Goal: Transaction & Acquisition: Purchase product/service

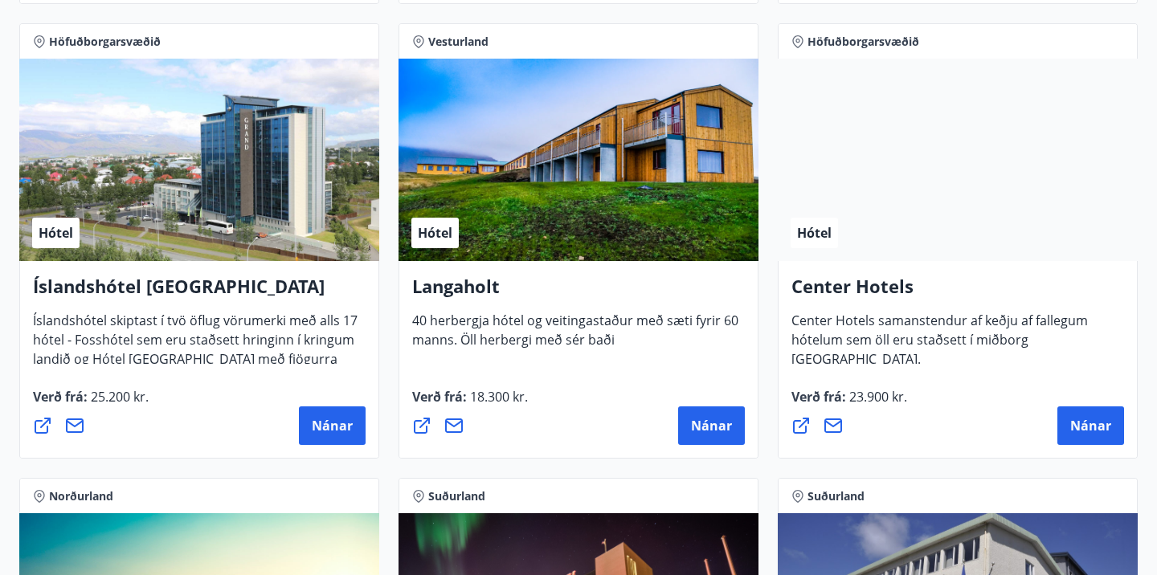
scroll to position [3463, 0]
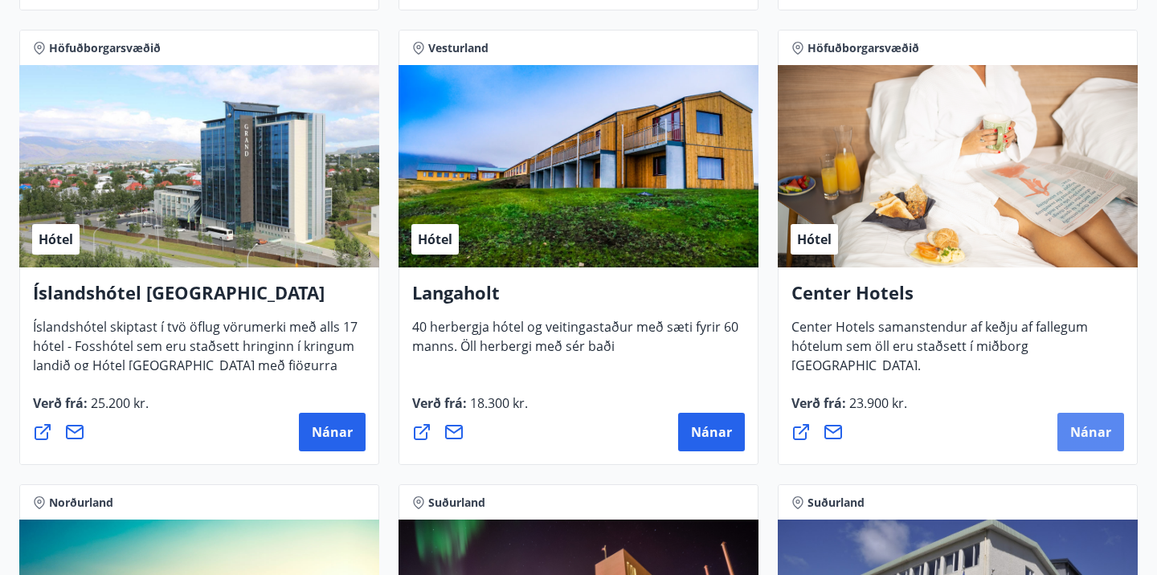
click at [1073, 432] on span "Nánar" at bounding box center [1090, 432] width 41 height 18
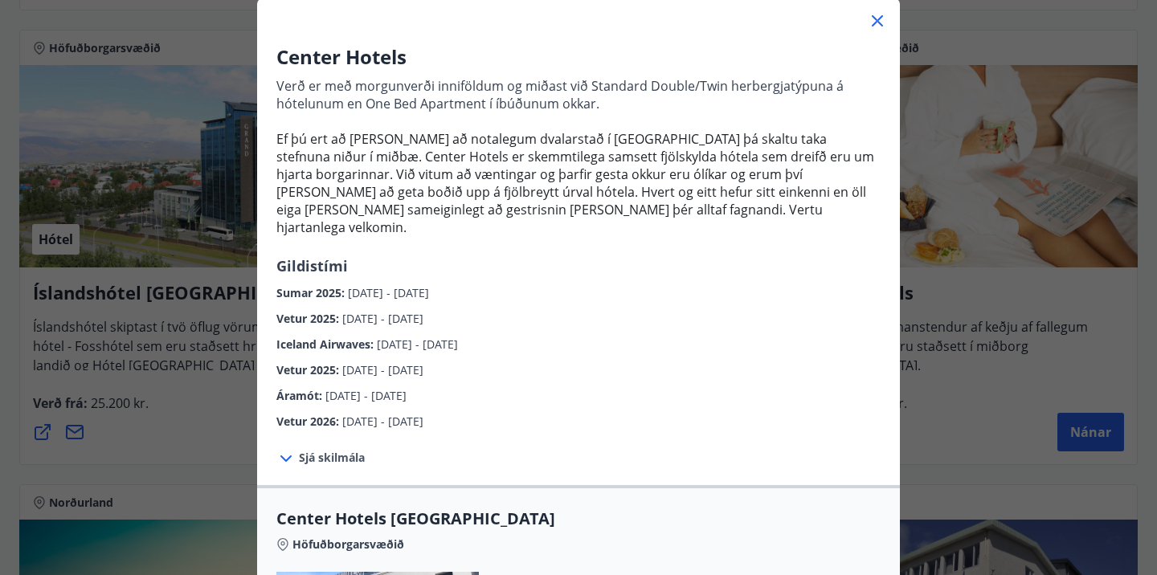
scroll to position [108, 0]
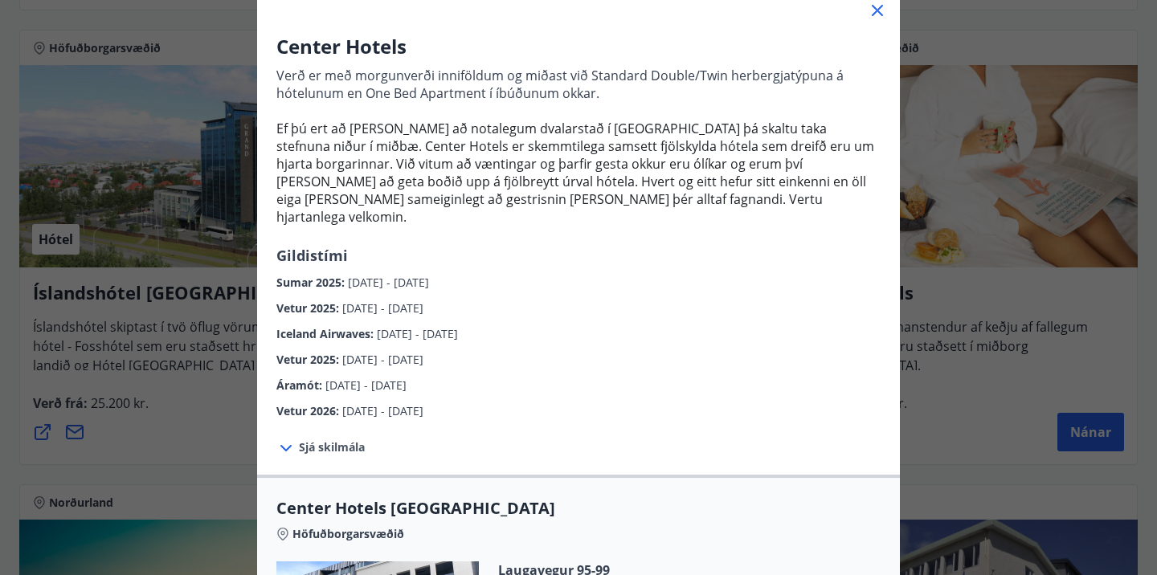
click at [335, 439] on span "Sjá skilmála" at bounding box center [332, 447] width 66 height 16
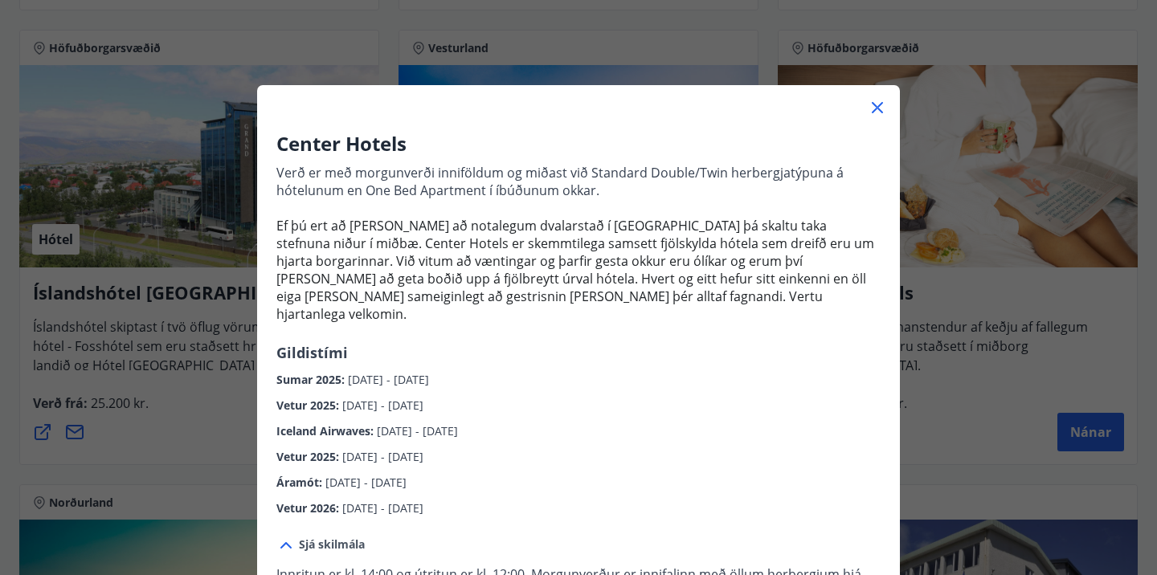
scroll to position [5, 0]
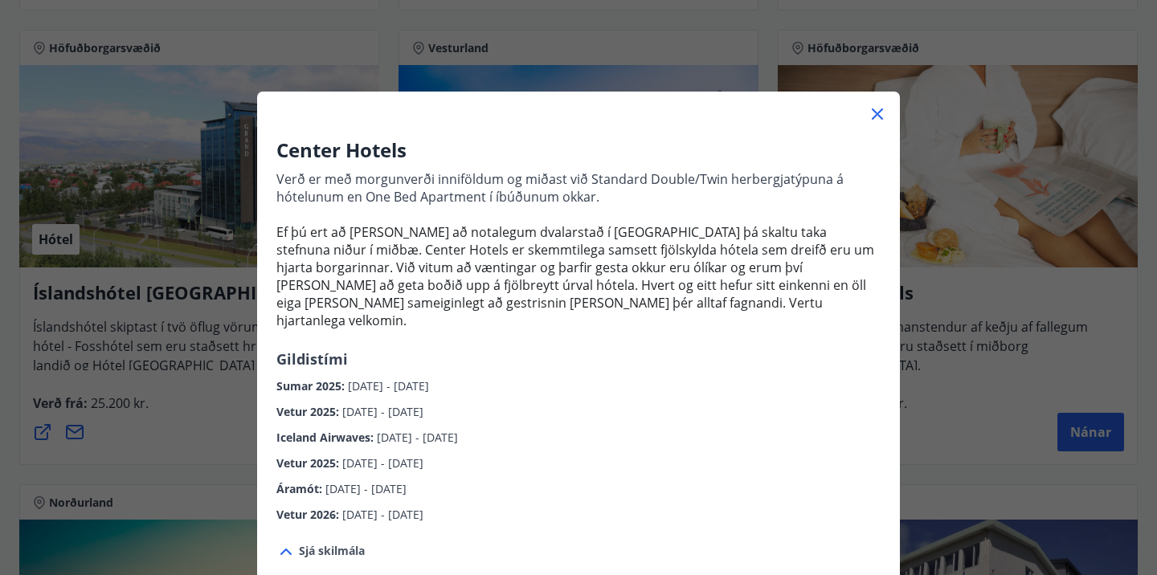
click at [872, 111] on icon at bounding box center [877, 113] width 19 height 19
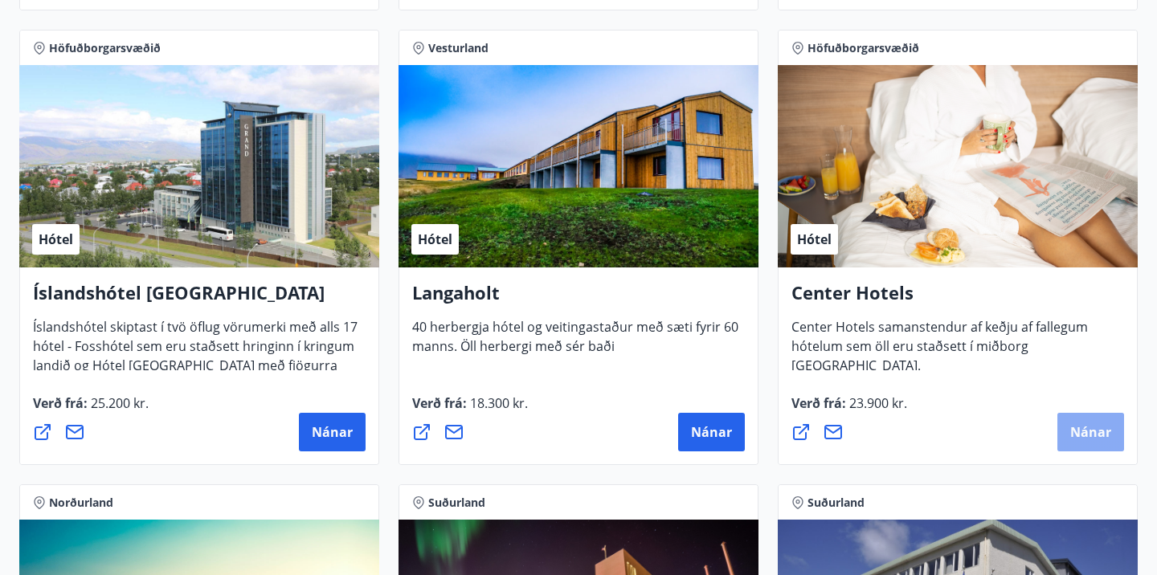
click at [1068, 431] on button "Nánar" at bounding box center [1090, 432] width 67 height 39
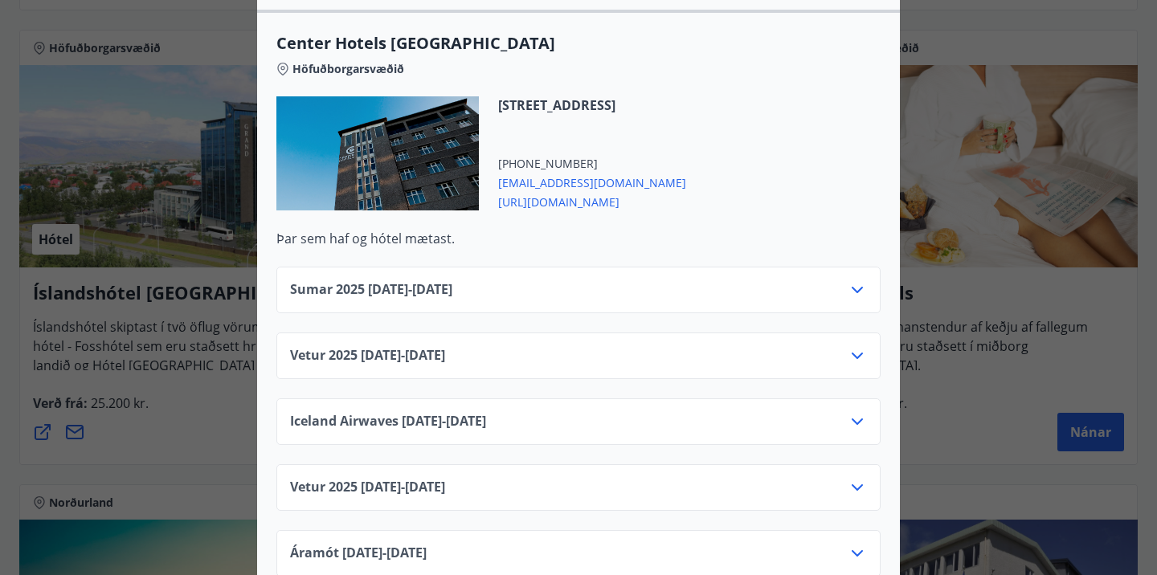
scroll to position [2531, 0]
click at [858, 352] on icon at bounding box center [857, 355] width 11 height 6
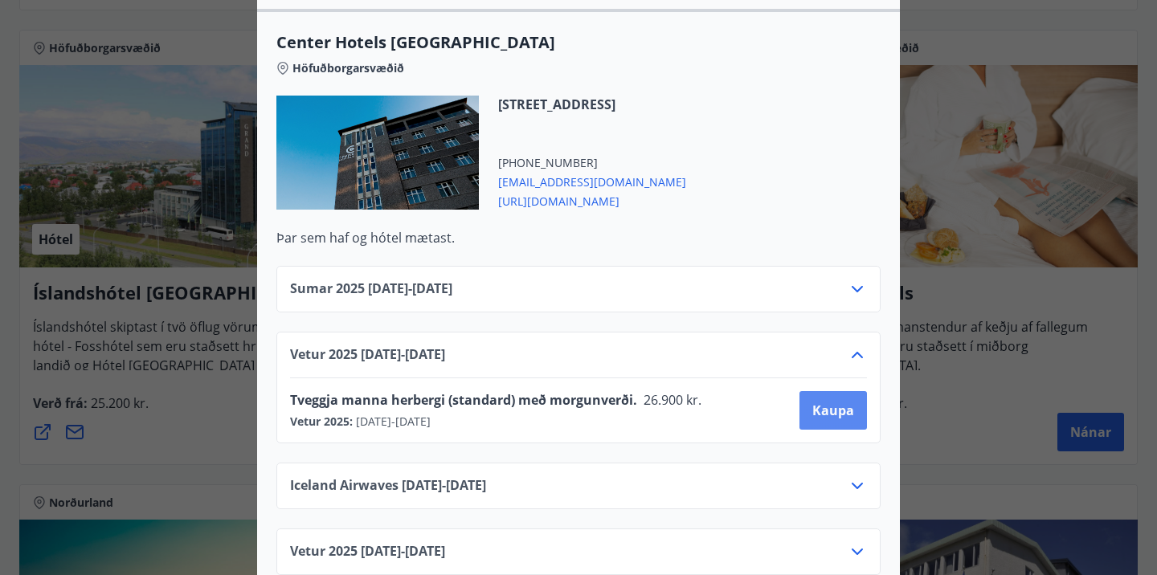
click at [834, 402] on span "Kaupa" at bounding box center [833, 411] width 42 height 18
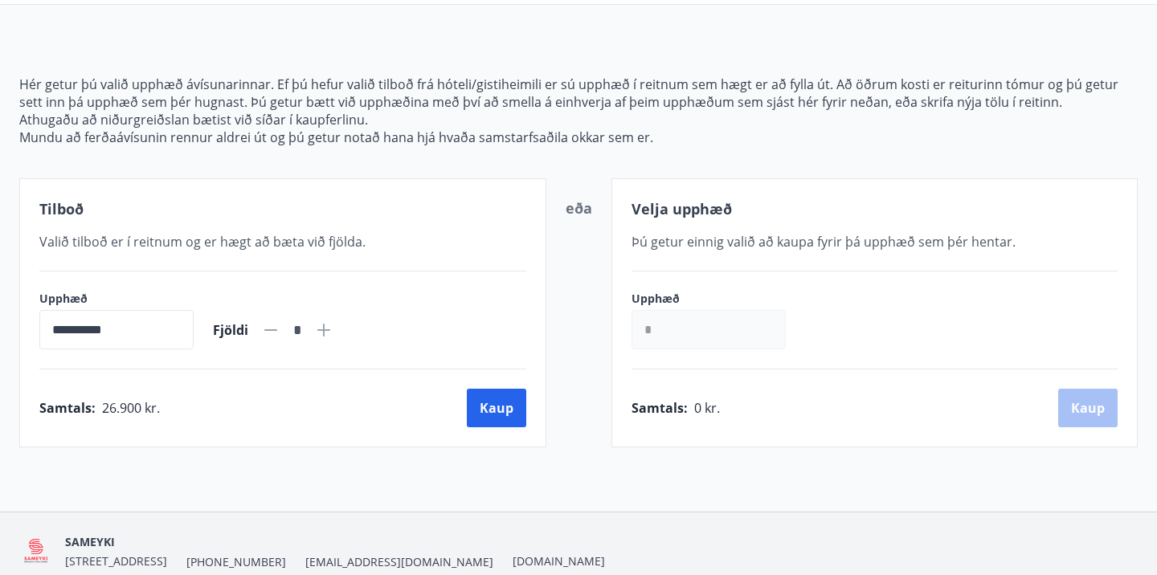
scroll to position [219, 0]
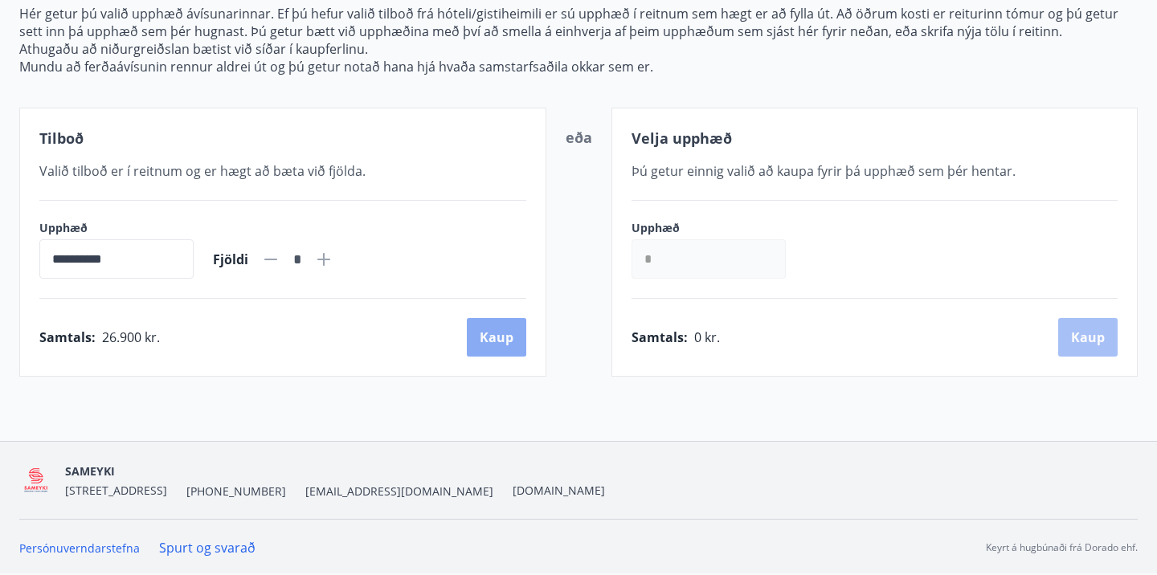
click at [486, 336] on button "Kaup" at bounding box center [496, 337] width 59 height 39
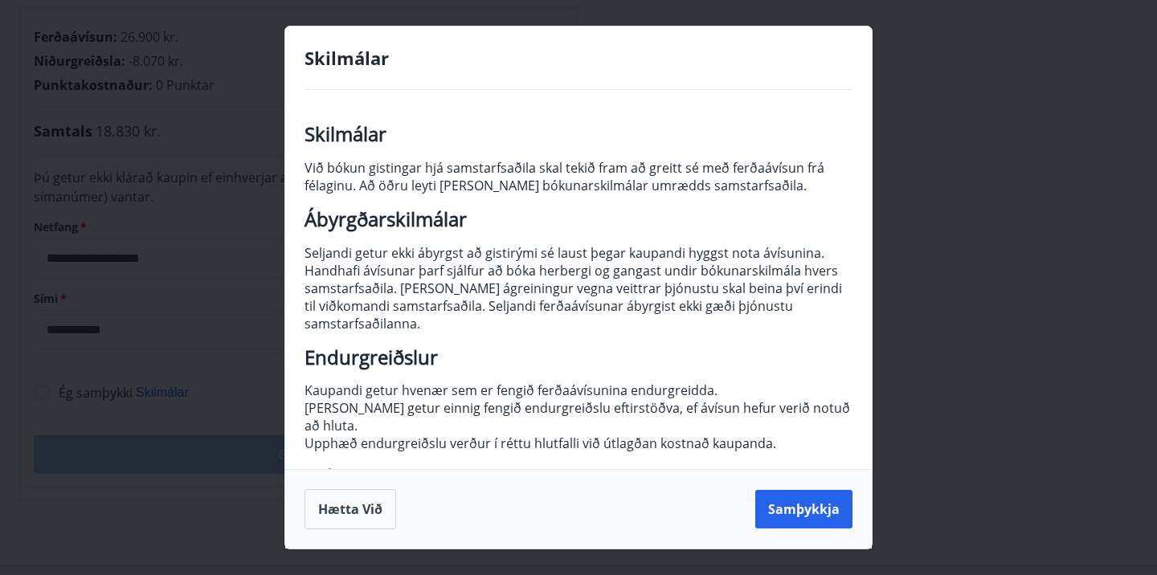
scroll to position [190, 0]
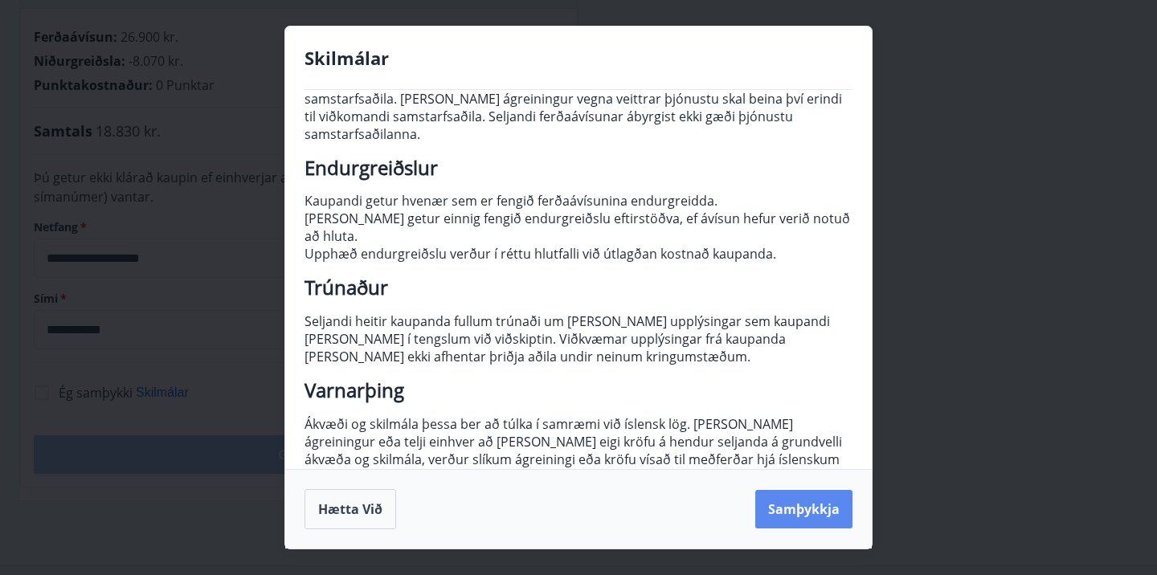
click at [789, 506] on button "Samþykkja" at bounding box center [803, 509] width 97 height 39
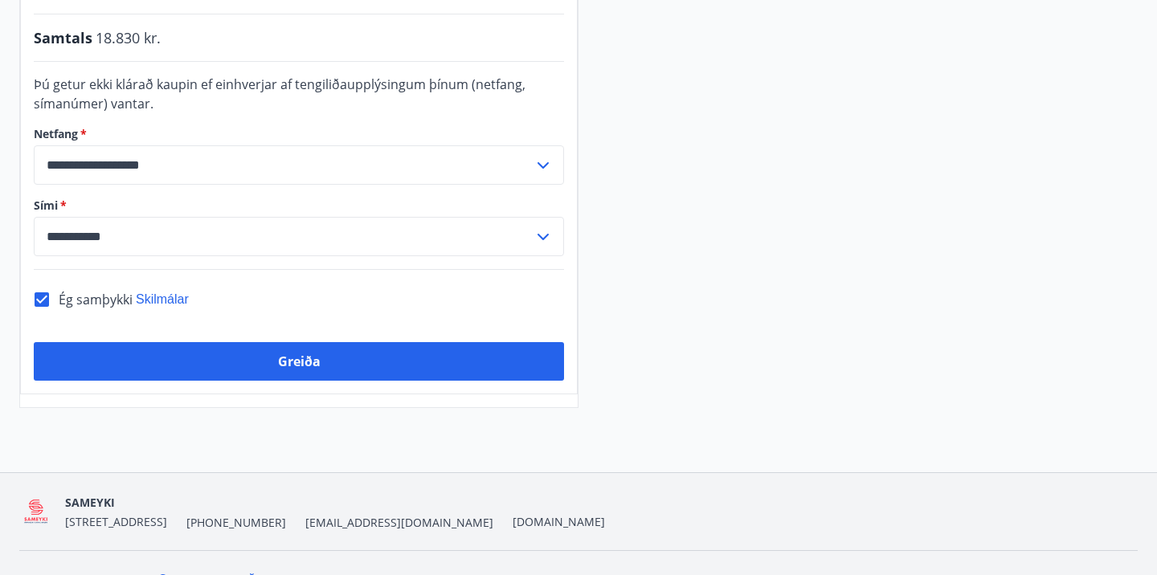
scroll to position [490, 0]
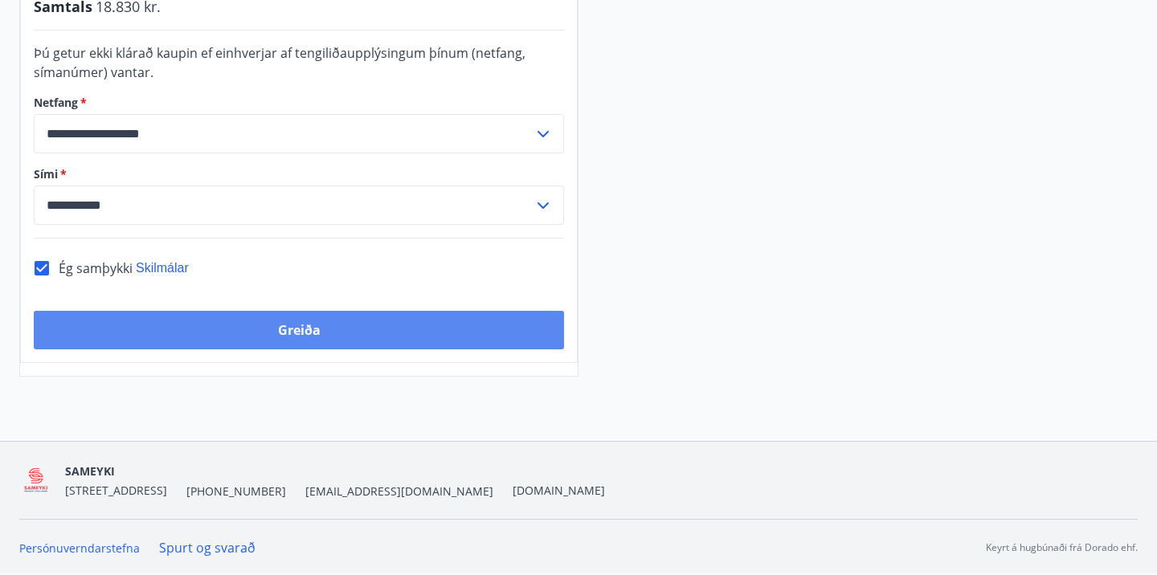
click at [398, 332] on button "Greiða" at bounding box center [299, 330] width 530 height 39
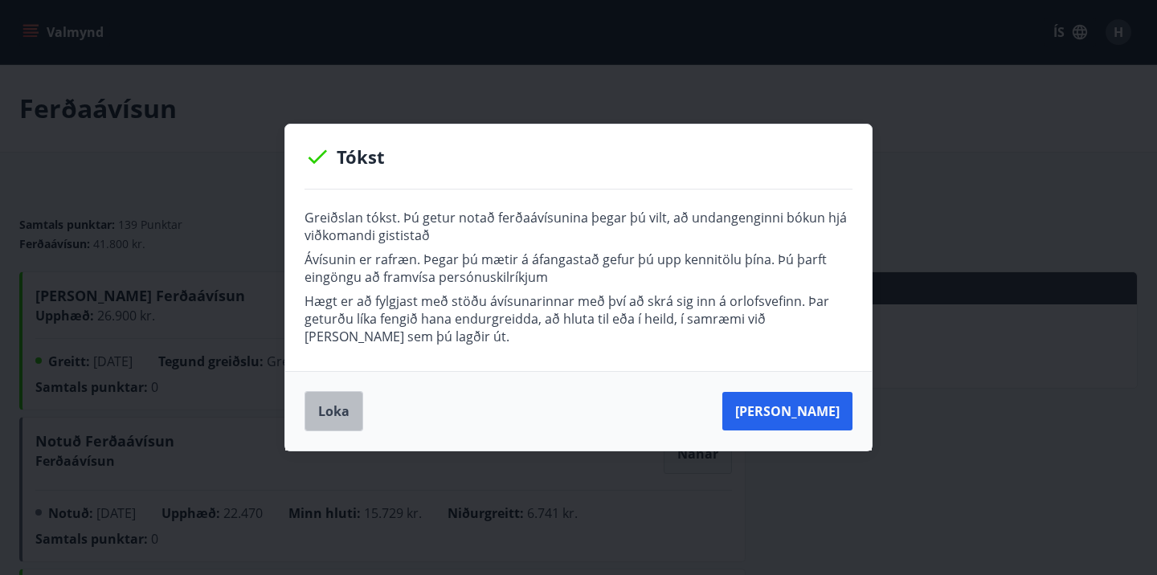
click at [329, 401] on button "Loka" at bounding box center [333, 411] width 59 height 40
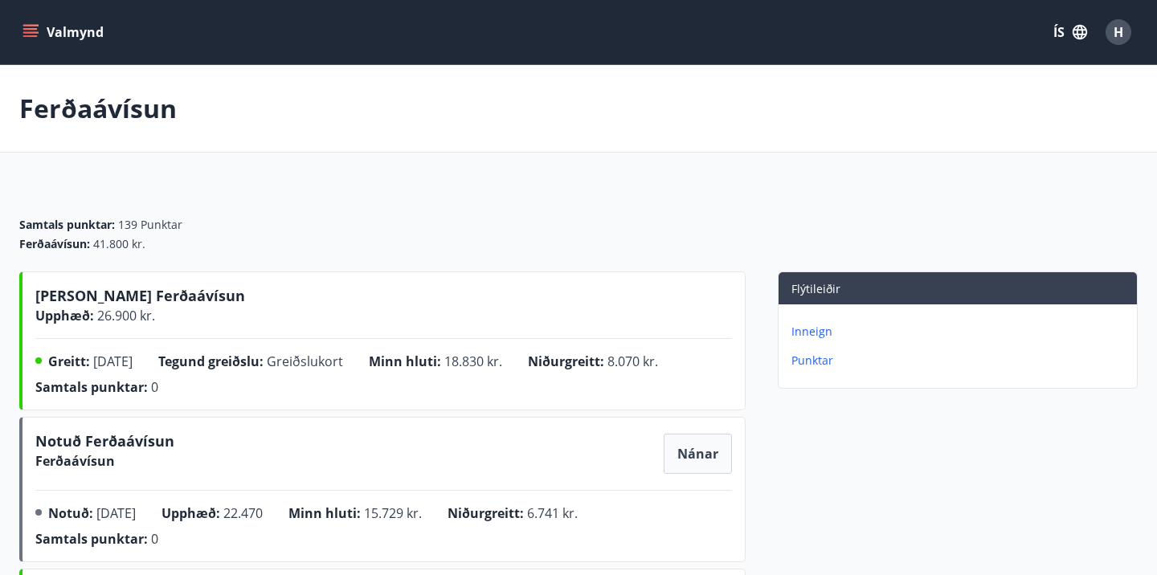
click at [81, 33] on button "Valmynd" at bounding box center [64, 32] width 91 height 29
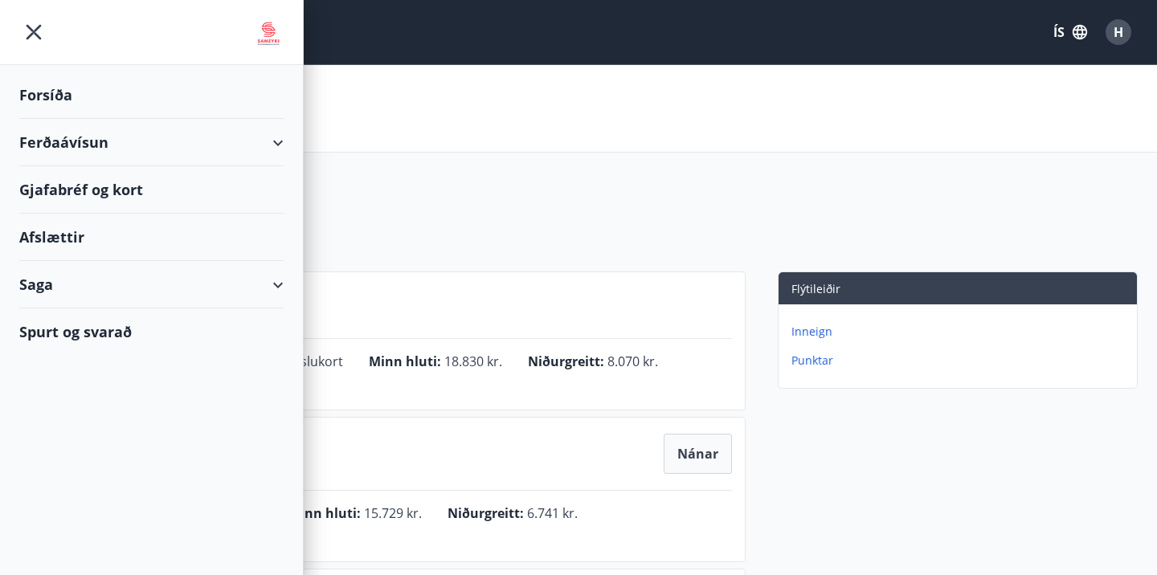
click at [69, 137] on div "Ferðaávísun" at bounding box center [151, 142] width 264 height 47
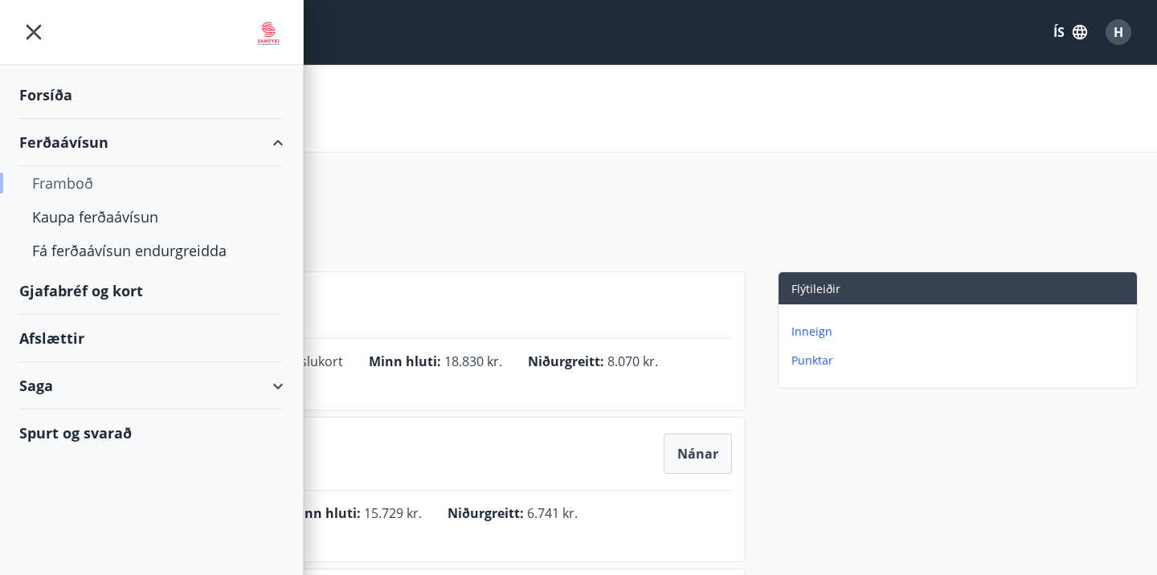
click at [72, 180] on div "Framboð" at bounding box center [151, 183] width 239 height 34
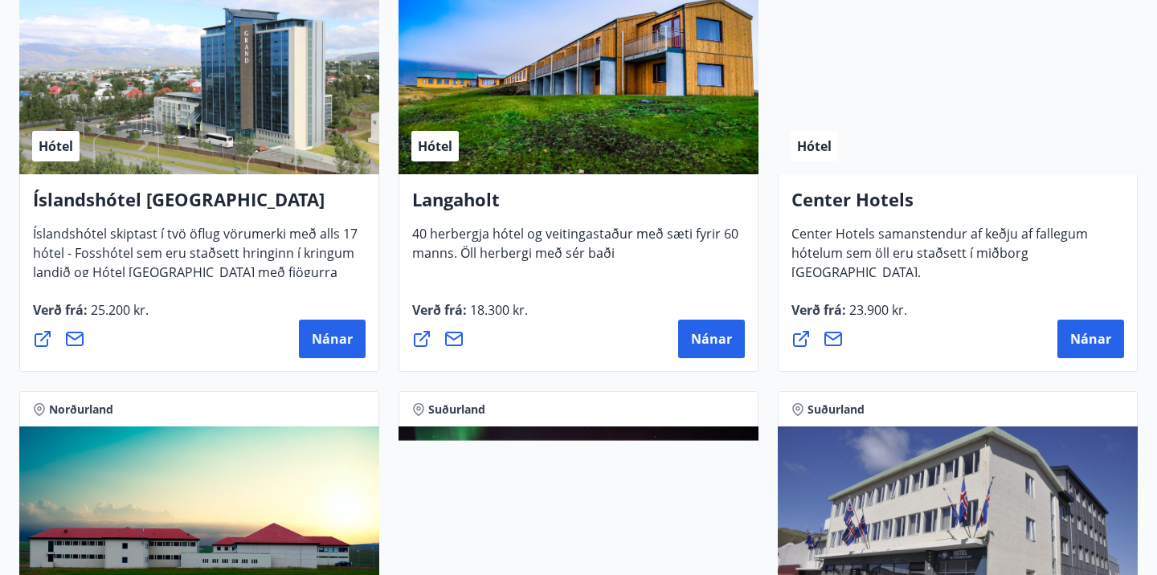
scroll to position [3563, 0]
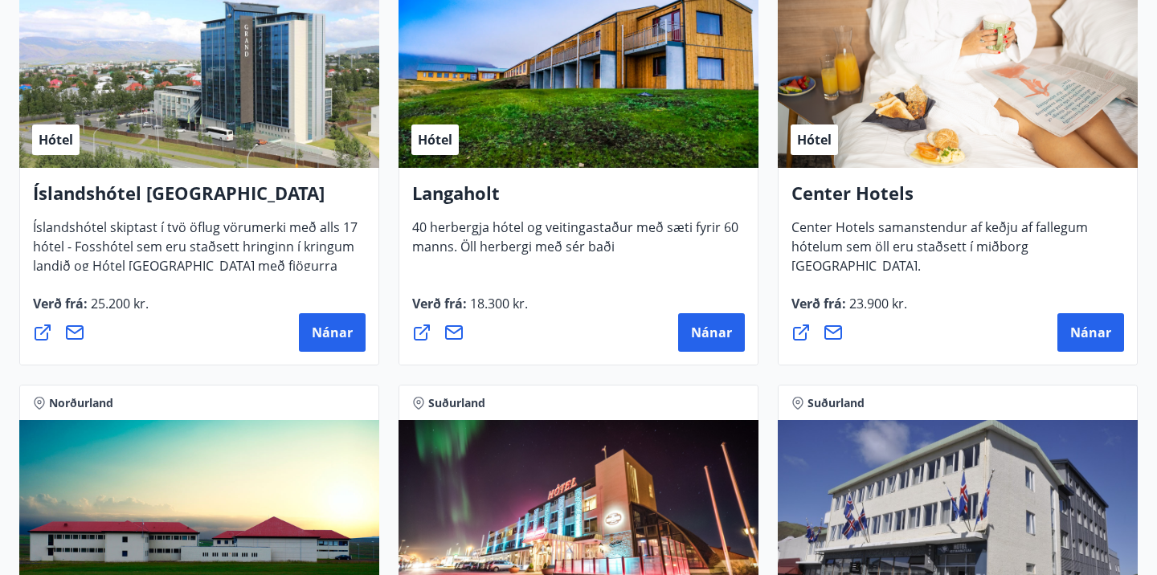
click at [833, 331] on icon at bounding box center [832, 332] width 19 height 19
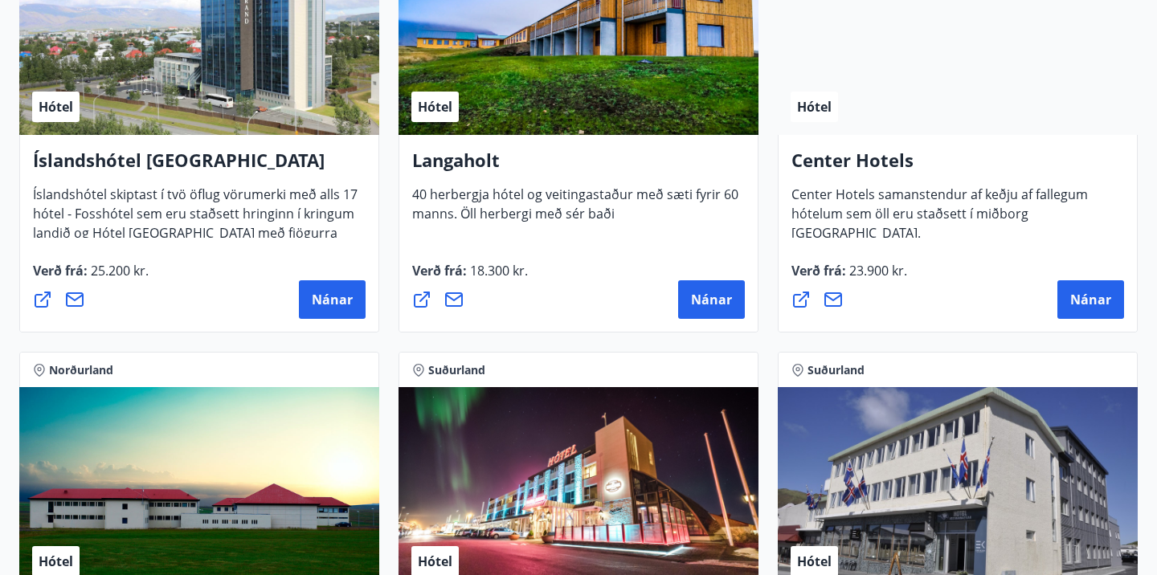
scroll to position [3654, 0]
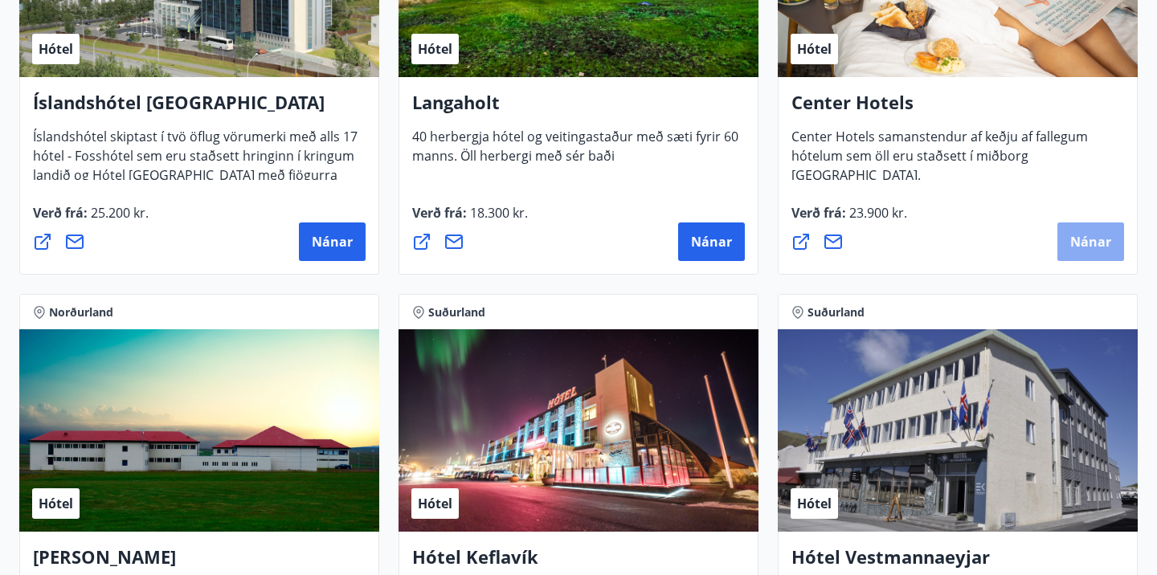
click at [1072, 248] on span "Nánar" at bounding box center [1090, 242] width 41 height 18
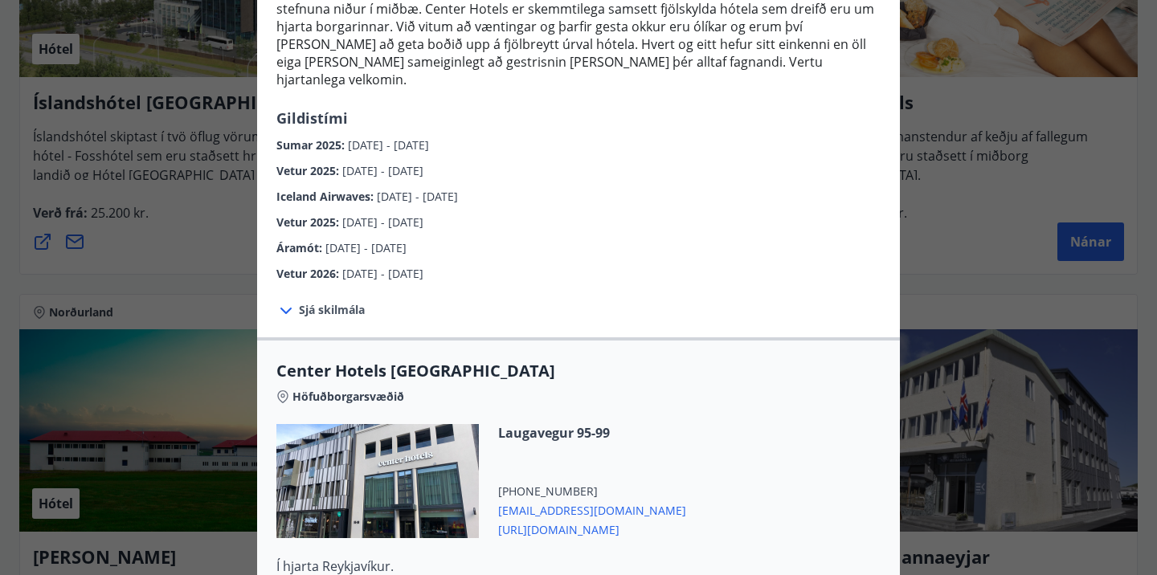
scroll to position [272, 0]
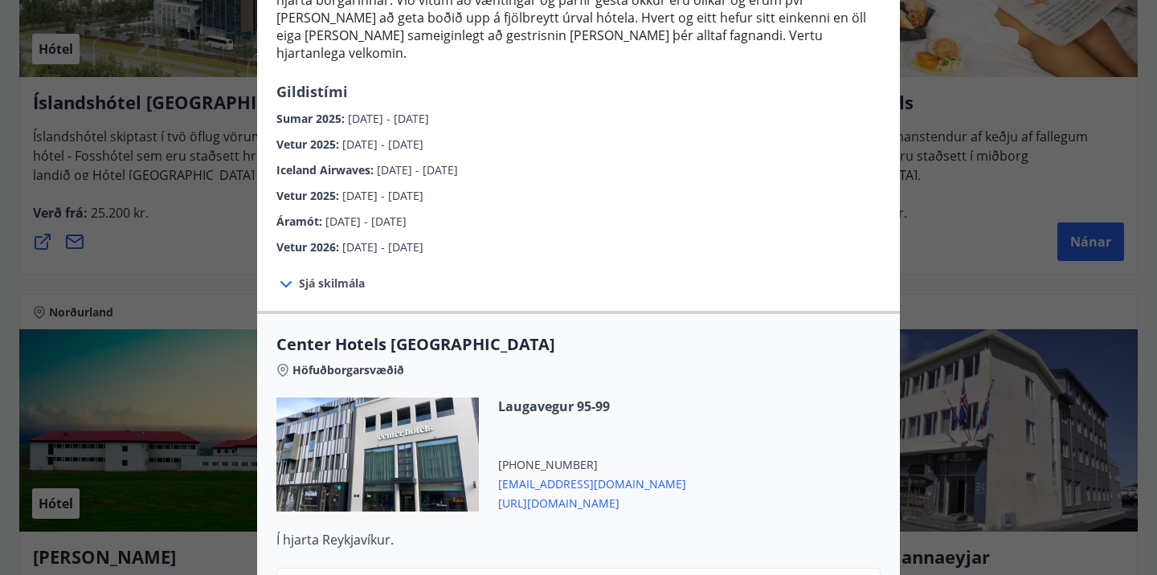
click at [340, 276] on span "Sjá skilmála" at bounding box center [332, 284] width 66 height 16
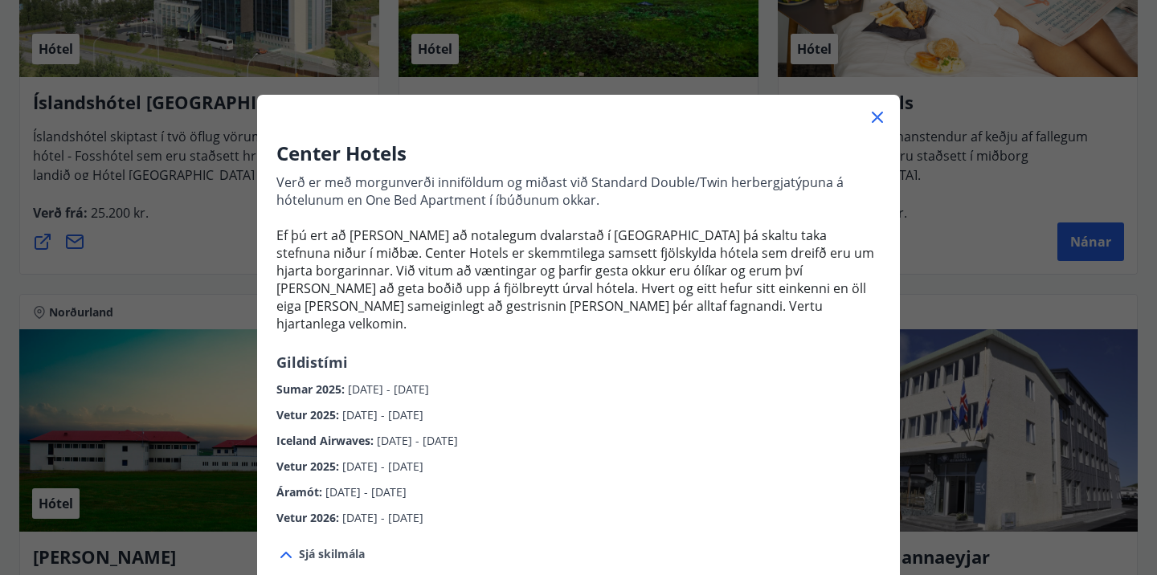
scroll to position [2, 0]
click at [876, 114] on icon at bounding box center [877, 116] width 11 height 11
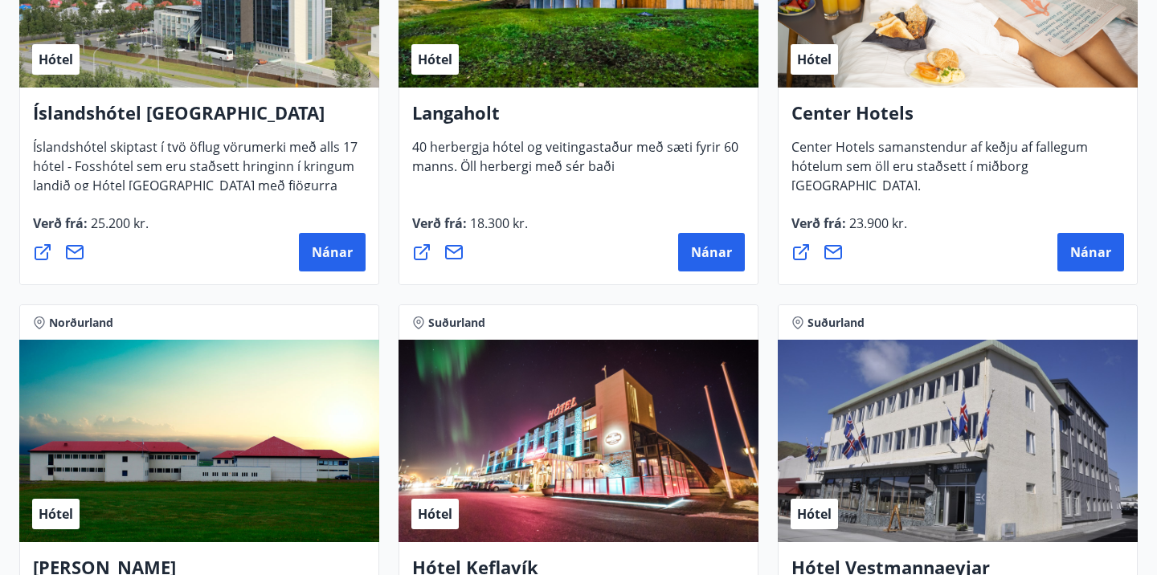
scroll to position [3648, 0]
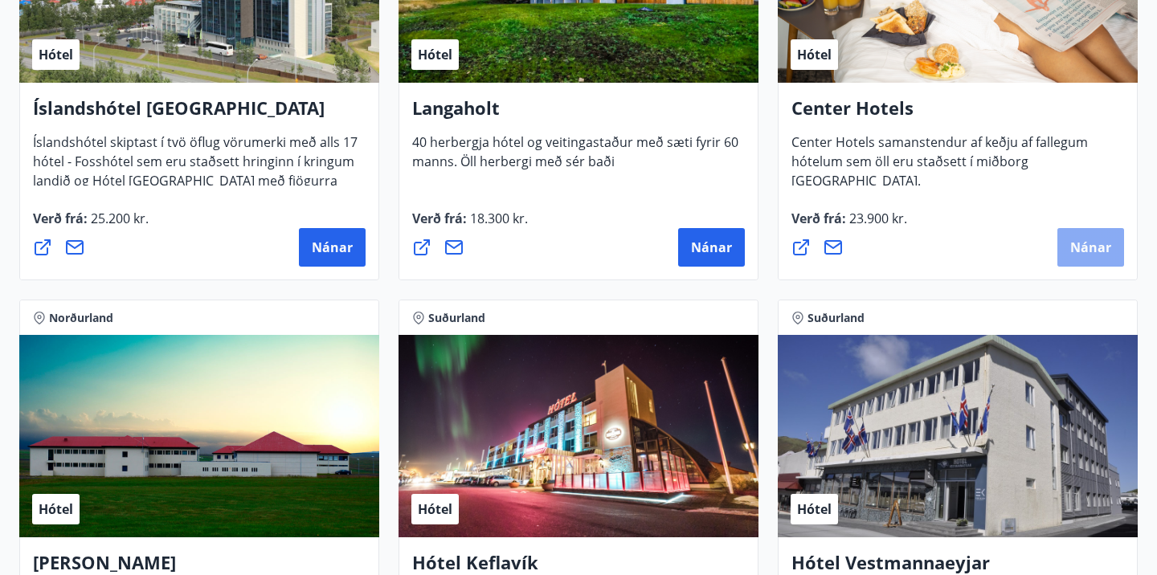
click at [1105, 236] on button "Nánar" at bounding box center [1090, 247] width 67 height 39
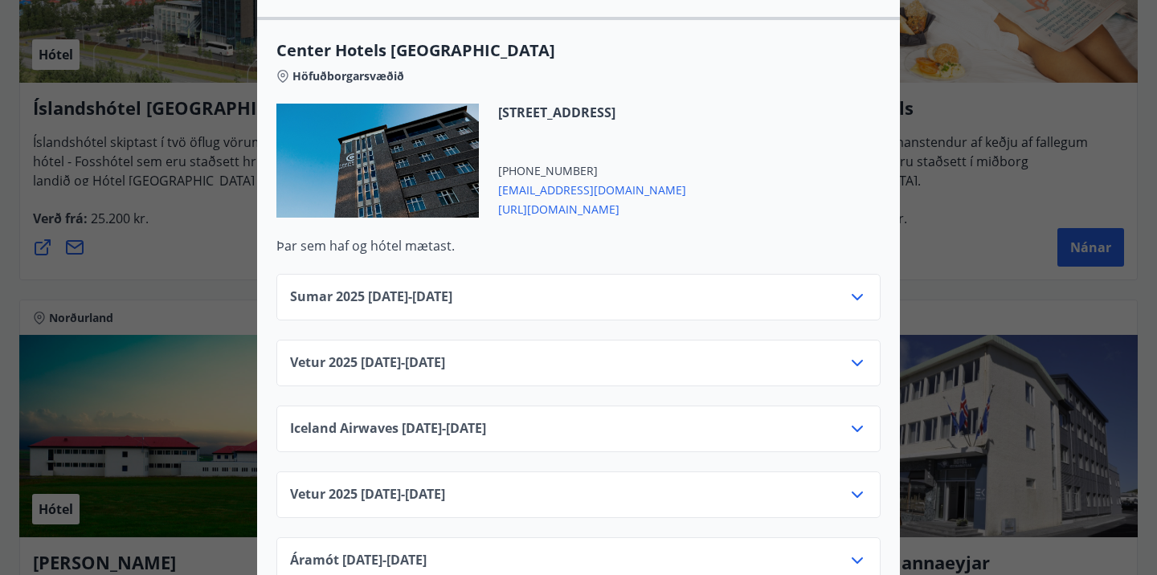
scroll to position [2523, 0]
click at [860, 361] on icon at bounding box center [857, 364] width 11 height 6
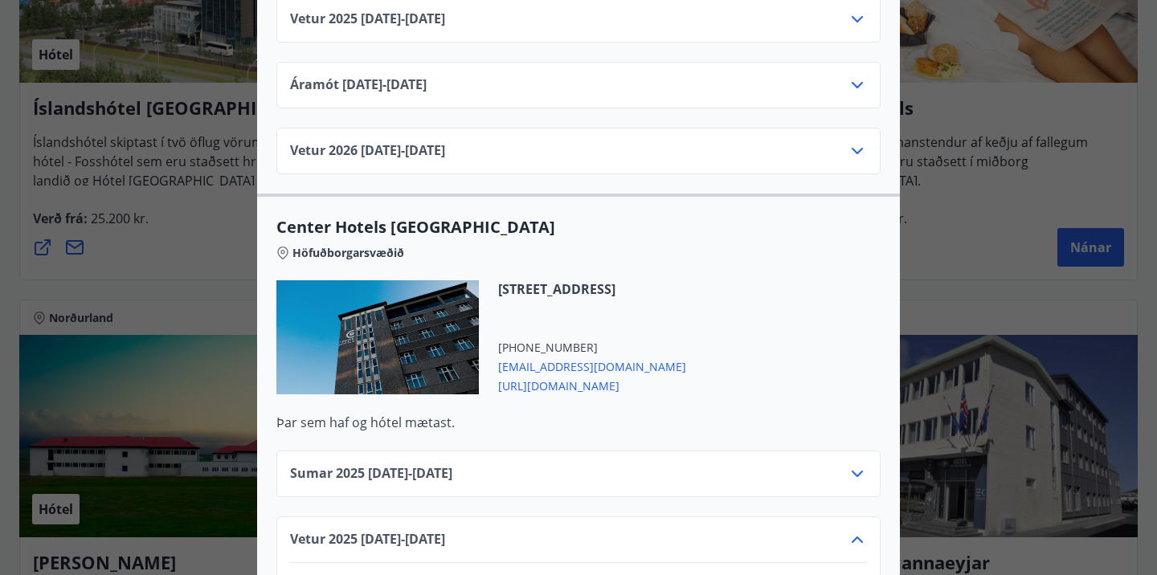
scroll to position [2255, 0]
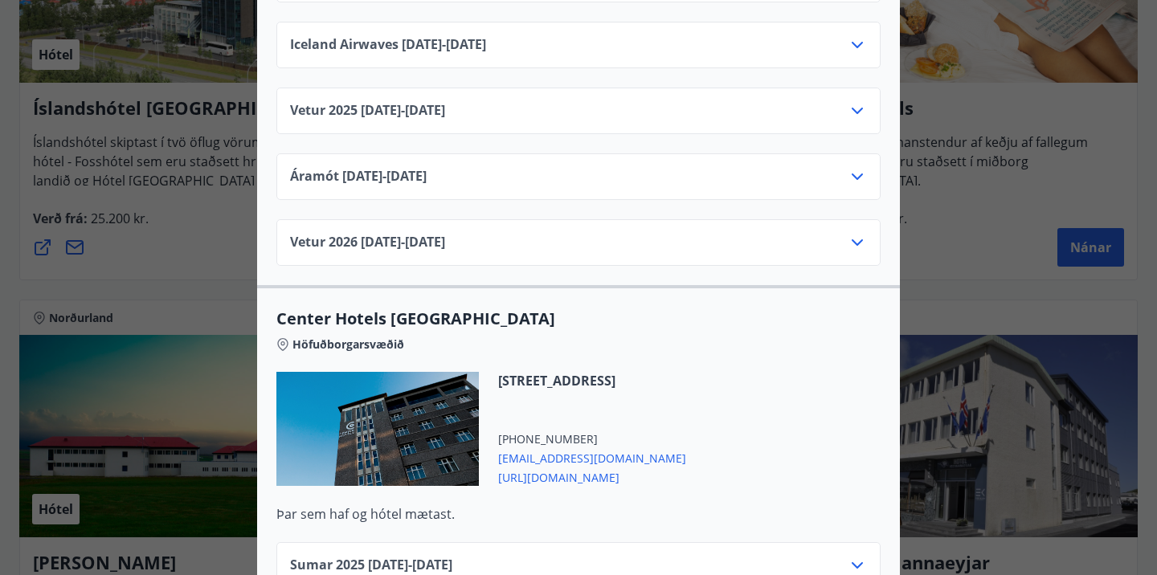
click at [9, 362] on div "Center Hotels Verð er með morgunverði inniföldum og miðast við Standard Double/…" at bounding box center [578, 287] width 1157 height 575
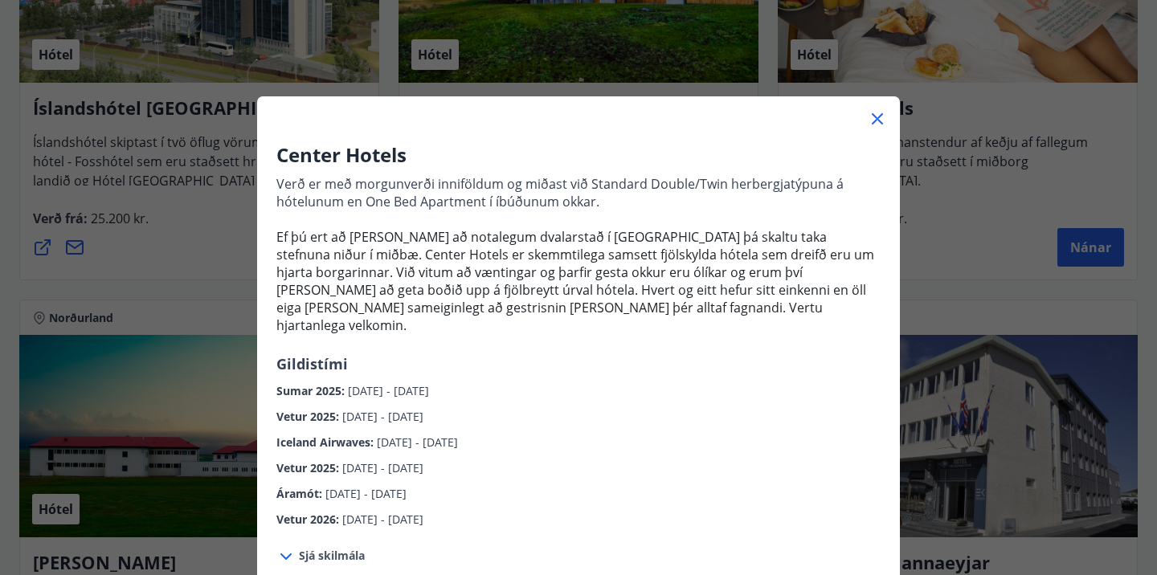
click at [877, 116] on icon at bounding box center [877, 118] width 19 height 19
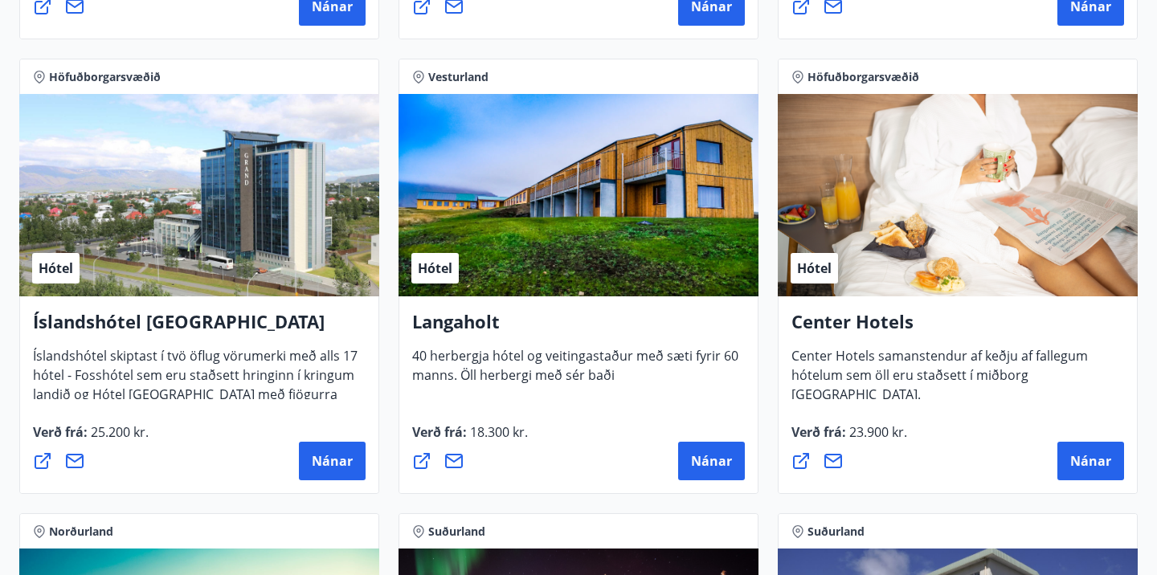
scroll to position [3439, 0]
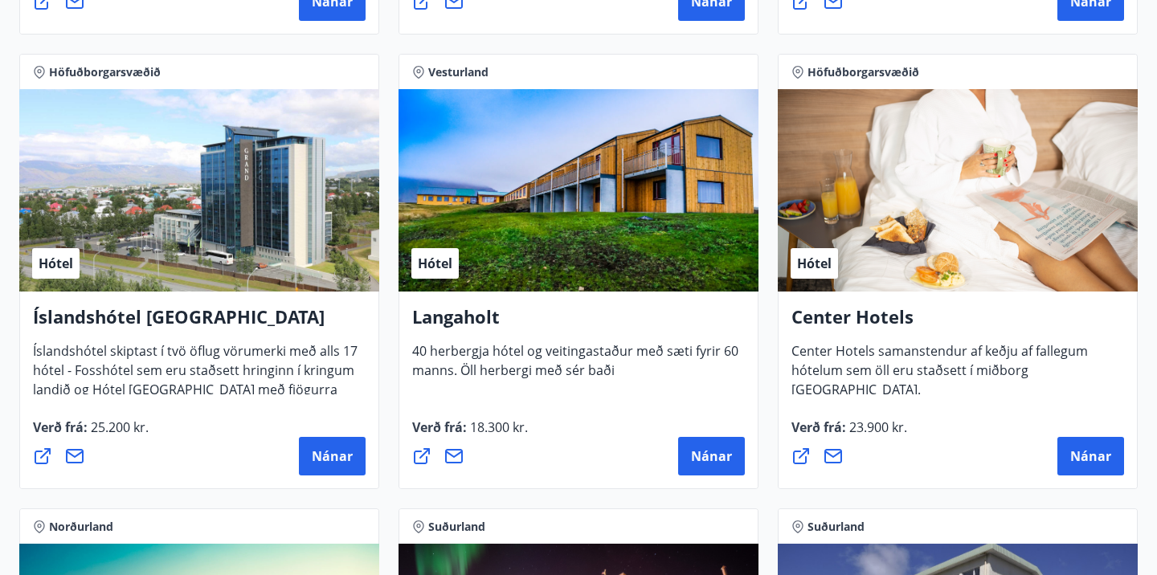
click at [794, 457] on icon at bounding box center [801, 456] width 16 height 16
